Goal: Task Accomplishment & Management: Manage account settings

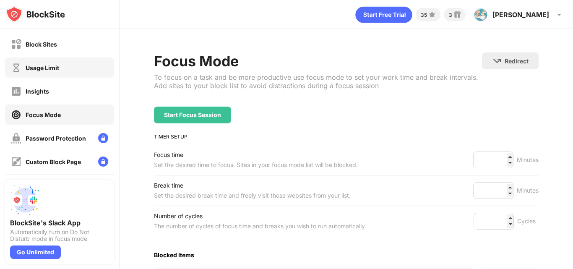
click at [35, 60] on div "Usage Limit" at bounding box center [59, 67] width 109 height 20
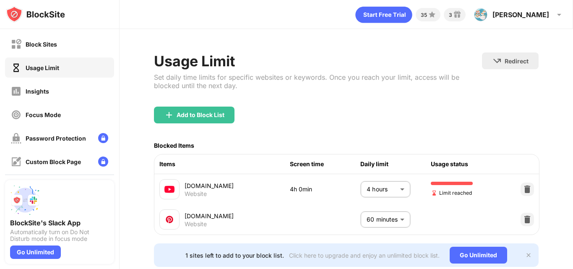
click at [398, 192] on body "Block Sites Usage Limit Insights Focus Mode Password Protection Custom Block Pa…" at bounding box center [286, 134] width 573 height 269
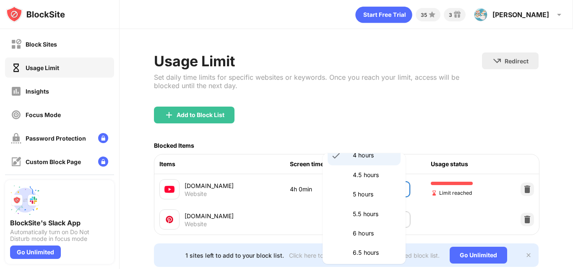
scroll to position [366, 0]
drag, startPoint x: 379, startPoint y: 229, endPoint x: 365, endPoint y: 195, distance: 36.1
click at [365, 195] on p "5 hours" at bounding box center [374, 194] width 43 height 9
type input "***"
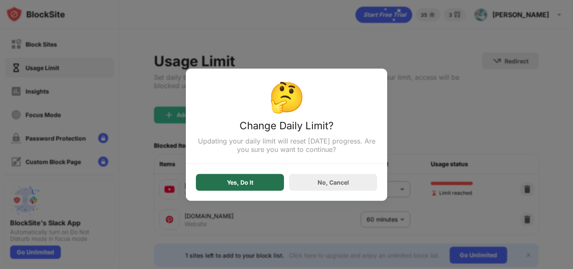
click at [268, 183] on div "Yes, Do It" at bounding box center [240, 182] width 88 height 17
